Goal: Task Accomplishment & Management: Manage account settings

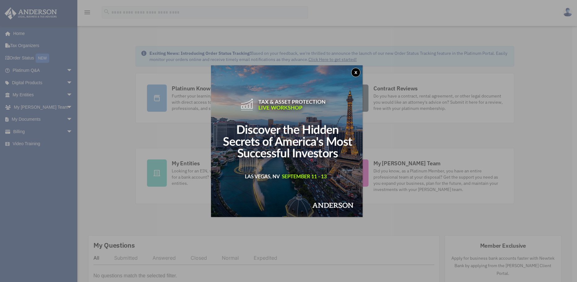
click at [358, 71] on button "x" at bounding box center [355, 72] width 9 height 9
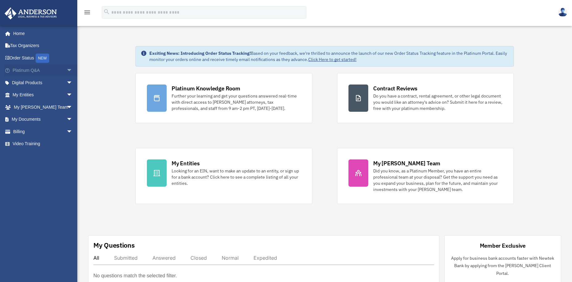
click at [19, 70] on link "Platinum Q&A arrow_drop_down" at bounding box center [43, 70] width 78 height 12
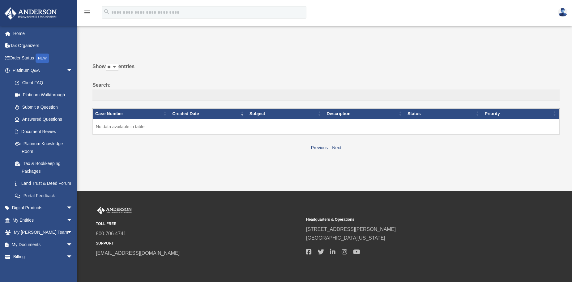
click at [561, 11] on img at bounding box center [562, 12] width 9 height 9
click at [450, 40] on link "Logout" at bounding box center [470, 41] width 62 height 13
